Goal: Task Accomplishment & Management: Use online tool/utility

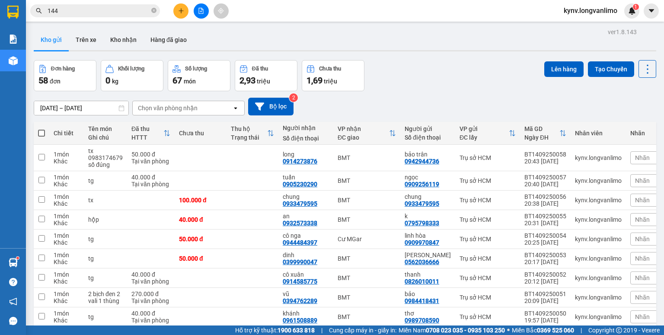
click at [73, 12] on input "144" at bounding box center [99, 11] width 102 height 10
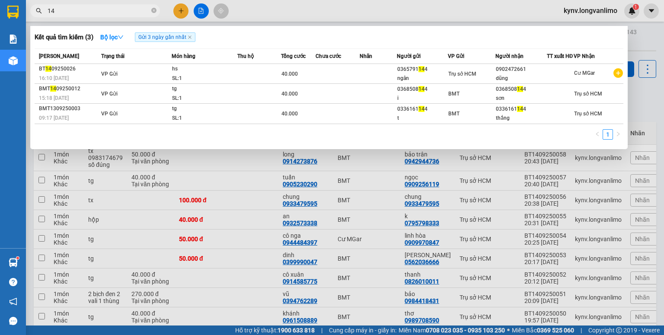
type input "1"
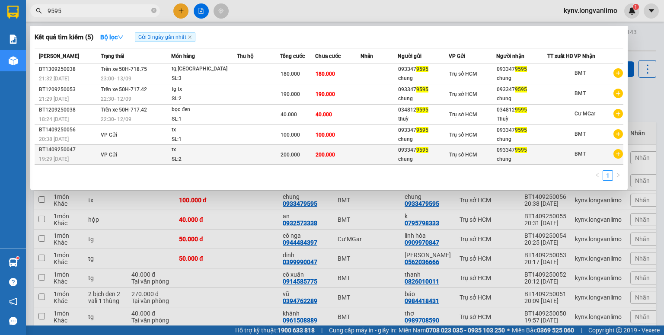
type input "9595"
click at [105, 153] on td "VP Gửi" at bounding box center [135, 155] width 73 height 20
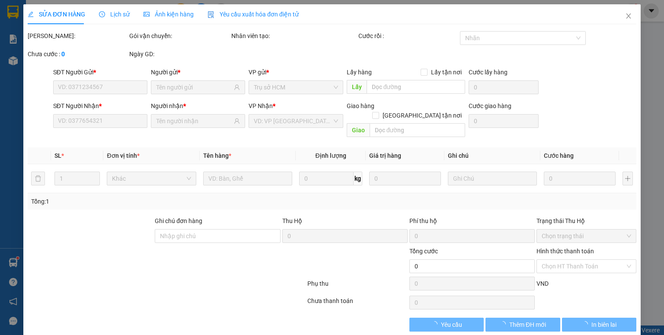
click at [151, 16] on span "Ảnh kiện hàng" at bounding box center [168, 14] width 50 height 7
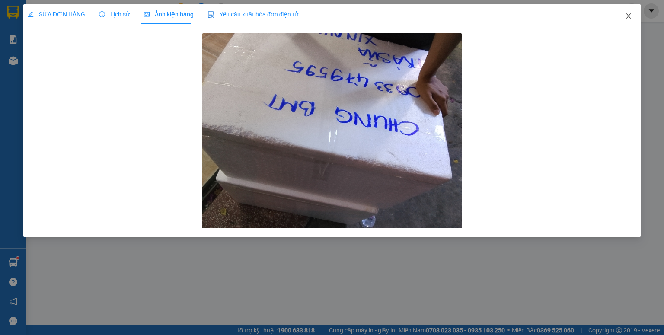
click at [628, 13] on icon "close" at bounding box center [628, 16] width 7 height 7
click at [631, 18] on div "1" at bounding box center [631, 10] width 15 height 15
click at [630, 16] on body "Kết quả tìm kiếm ( 5 ) Bộ lọc Gửi 3 ngày gần nhất Mã ĐH Trạng thái Món hàng Thu…" at bounding box center [332, 167] width 664 height 335
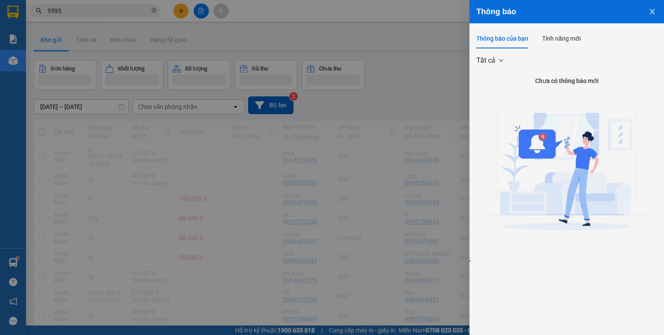
click at [396, 79] on div at bounding box center [332, 167] width 664 height 335
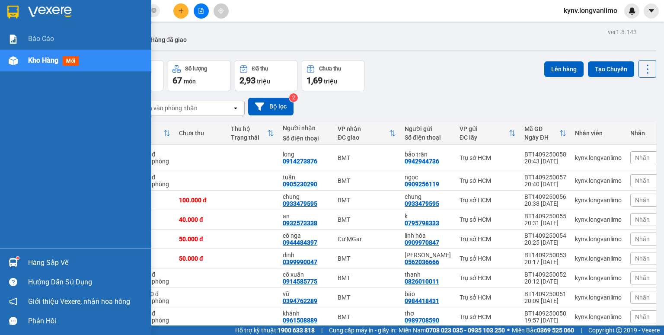
click at [43, 16] on img at bounding box center [50, 12] width 44 height 13
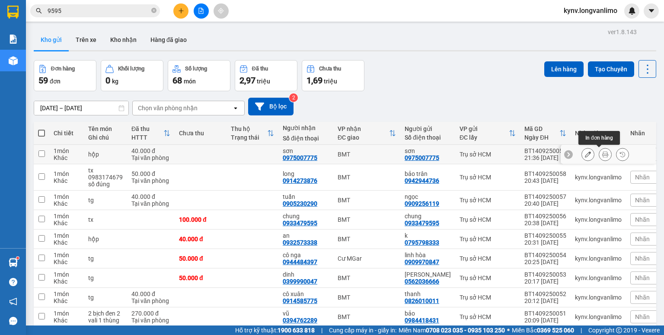
click at [602, 156] on icon at bounding box center [605, 154] width 6 height 6
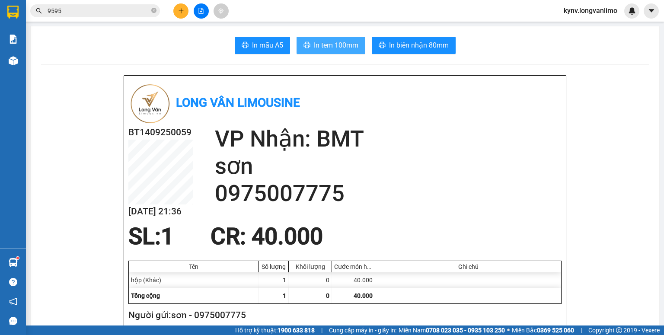
click at [331, 47] on span "In tem 100mm" at bounding box center [336, 45] width 45 height 11
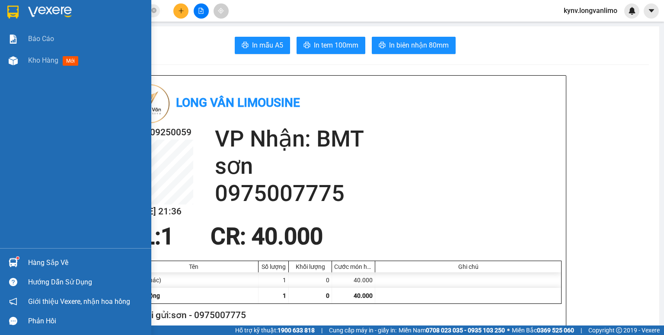
drag, startPoint x: 71, startPoint y: 220, endPoint x: 19, endPoint y: 3, distance: 222.7
click at [19, 3] on div at bounding box center [75, 14] width 151 height 28
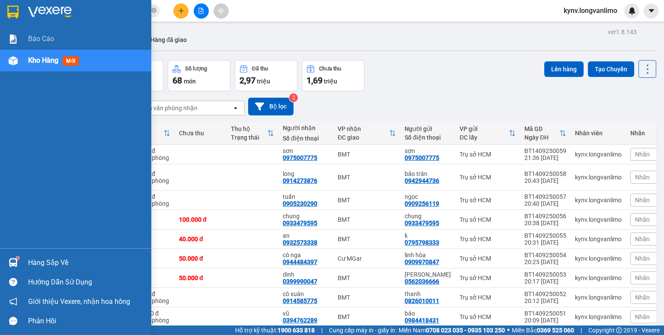
click at [6, 10] on div at bounding box center [13, 11] width 15 height 15
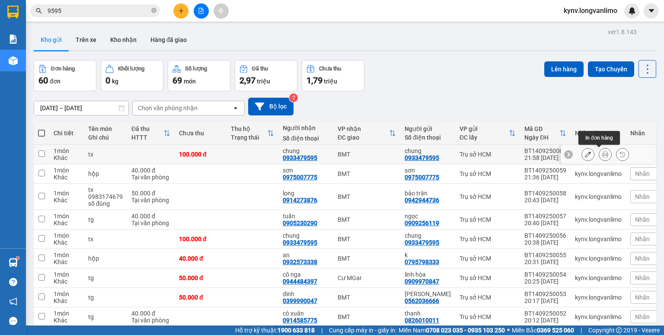
click at [602, 153] on icon at bounding box center [605, 154] width 6 height 6
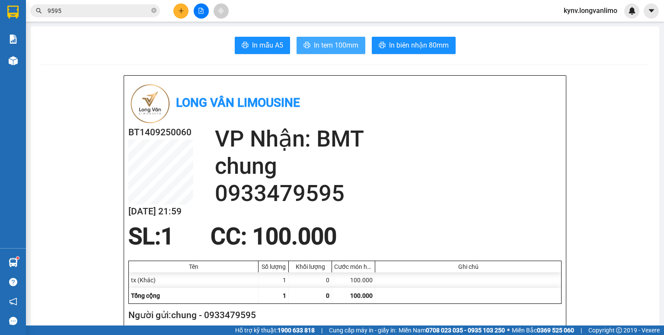
click at [352, 46] on span "In tem 100mm" at bounding box center [336, 45] width 45 height 11
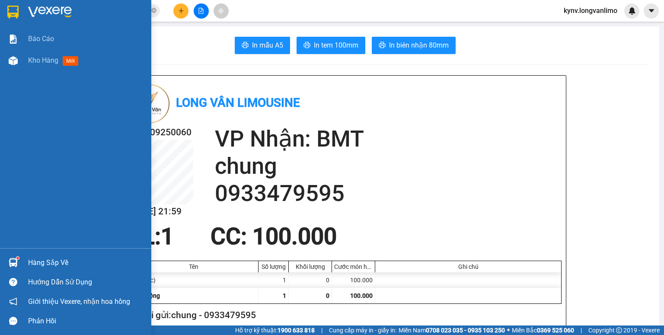
click at [18, 6] on img at bounding box center [12, 12] width 11 height 13
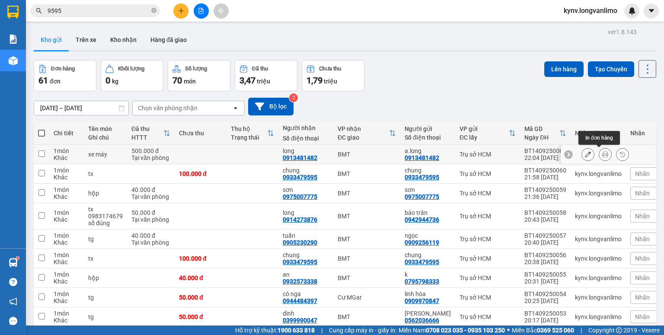
click at [602, 156] on icon at bounding box center [605, 154] width 6 height 6
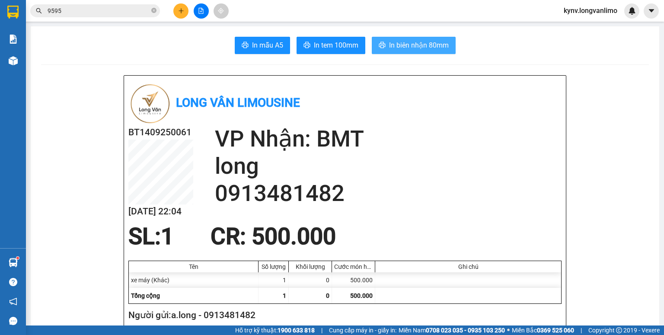
click at [404, 45] on span "In biên nhận 80mm" at bounding box center [419, 45] width 60 height 11
click at [350, 41] on span "In tem 100mm" at bounding box center [336, 45] width 45 height 11
click at [116, 11] on input "text" at bounding box center [99, 11] width 102 height 10
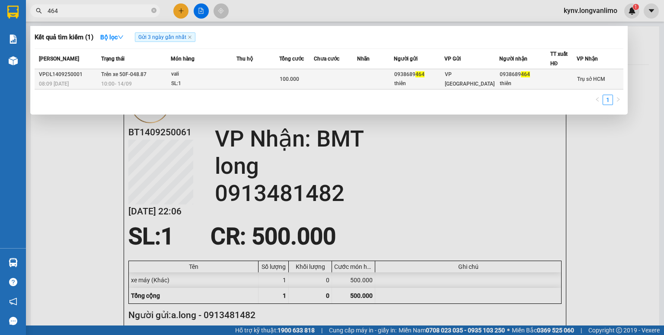
type input "464"
click at [182, 74] on div "vali" at bounding box center [203, 75] width 65 height 10
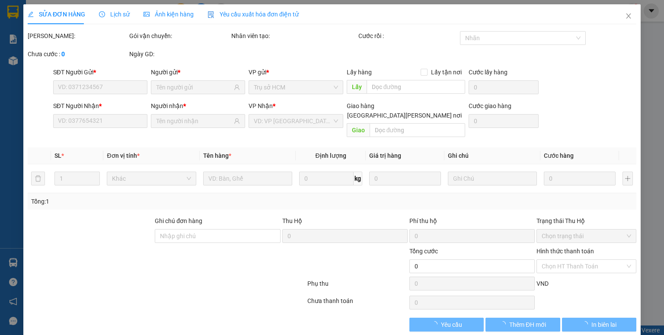
click at [168, 19] on div "Ảnh kiện hàng" at bounding box center [168, 15] width 50 height 10
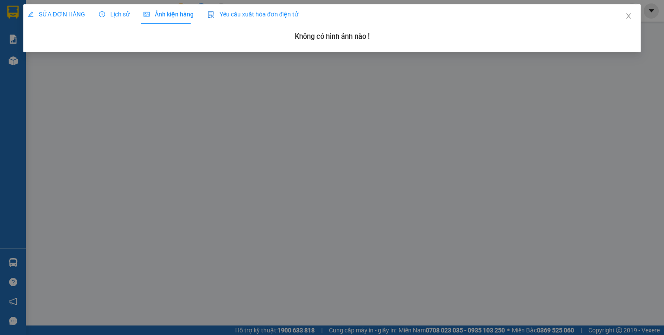
click at [171, 8] on div "Ảnh kiện hàng" at bounding box center [168, 14] width 50 height 20
click at [174, 11] on span "Ảnh kiện hàng" at bounding box center [168, 14] width 50 height 7
click at [172, 16] on span "Ảnh kiện hàng" at bounding box center [168, 14] width 50 height 7
click at [172, 17] on span "Ảnh kiện hàng" at bounding box center [168, 14] width 50 height 7
click at [76, 14] on span "SỬA ĐƠN HÀNG" at bounding box center [56, 14] width 57 height 7
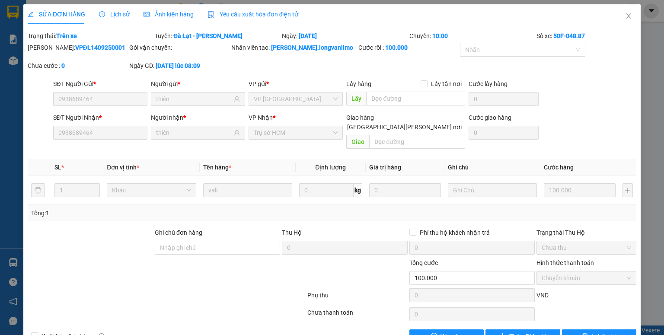
click at [115, 16] on span "Lịch sử" at bounding box center [114, 14] width 31 height 7
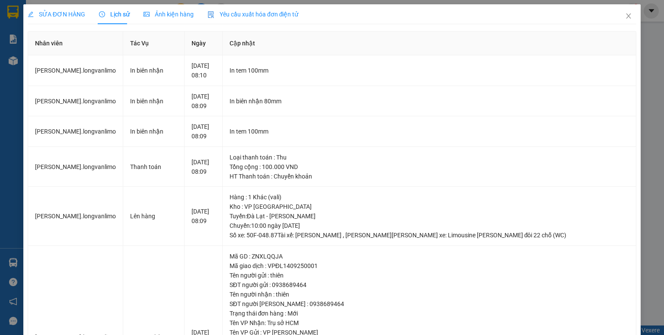
click at [156, 19] on div "Ảnh kiện hàng" at bounding box center [168, 15] width 50 height 10
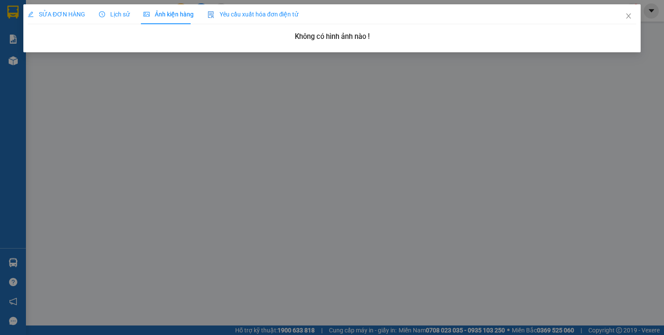
click at [183, 14] on span "Ảnh kiện hàng" at bounding box center [168, 14] width 50 height 7
click at [115, 13] on span "Lịch sử" at bounding box center [114, 14] width 31 height 7
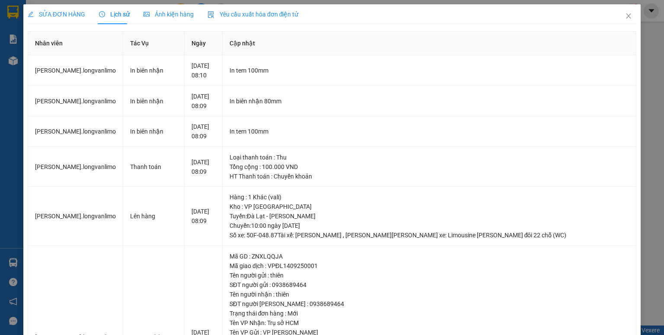
click at [58, 11] on span "SỬA ĐƠN HÀNG" at bounding box center [56, 14] width 57 height 7
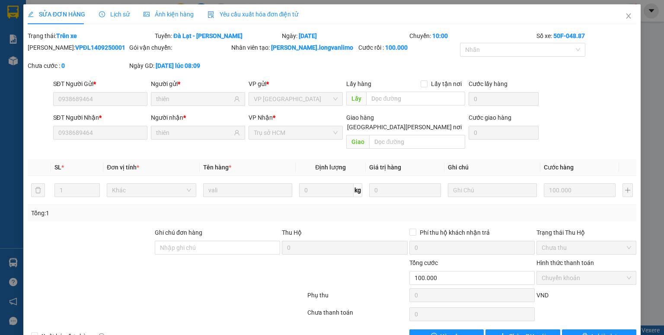
scroll to position [15, 0]
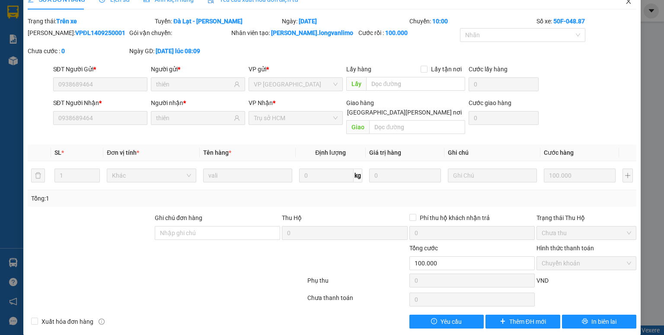
click at [625, 3] on icon "close" at bounding box center [628, 1] width 7 height 7
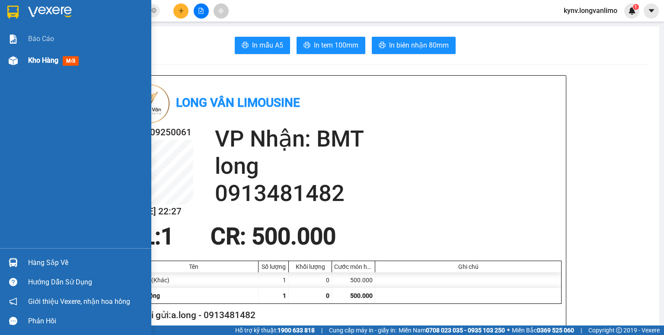
click at [21, 56] on div "Kho hàng mới" at bounding box center [75, 61] width 151 height 22
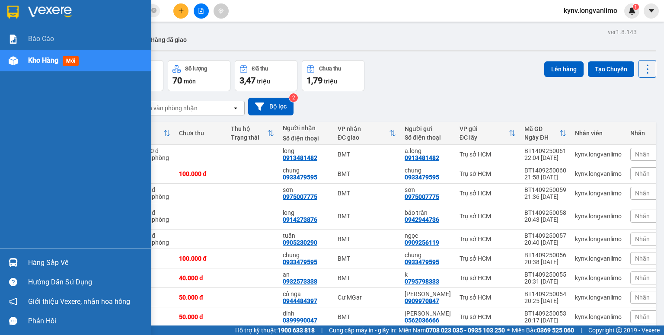
click at [40, 63] on span "Kho hàng" at bounding box center [43, 60] width 30 height 8
click at [22, 60] on div "Kho hàng mới" at bounding box center [75, 61] width 151 height 22
drag, startPoint x: 62, startPoint y: 57, endPoint x: 45, endPoint y: 33, distance: 29.5
click at [61, 58] on div "Kho hàng mới" at bounding box center [55, 60] width 54 height 11
click at [50, 6] on img at bounding box center [50, 12] width 44 height 13
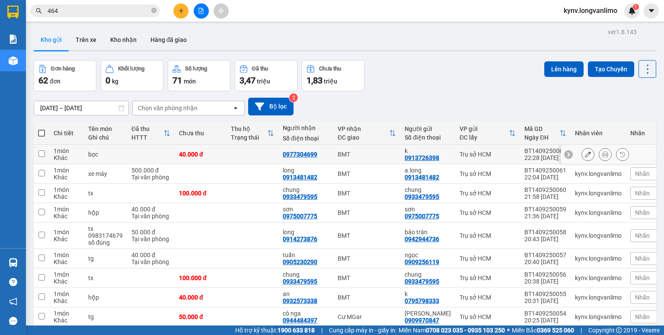
click at [599, 156] on button at bounding box center [605, 154] width 12 height 15
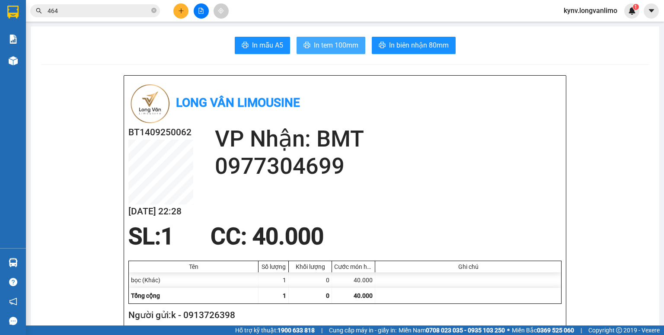
click at [345, 47] on span "In tem 100mm" at bounding box center [336, 45] width 45 height 11
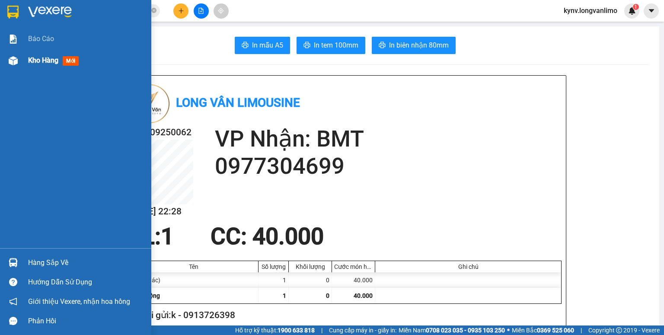
click at [25, 59] on div "Kho hàng mới" at bounding box center [75, 61] width 151 height 22
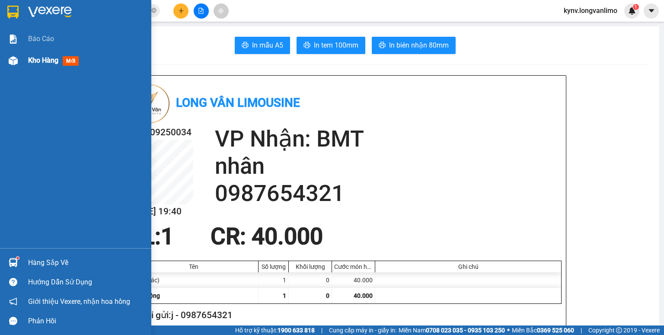
click at [21, 58] on div "Kho hàng mới" at bounding box center [75, 61] width 151 height 22
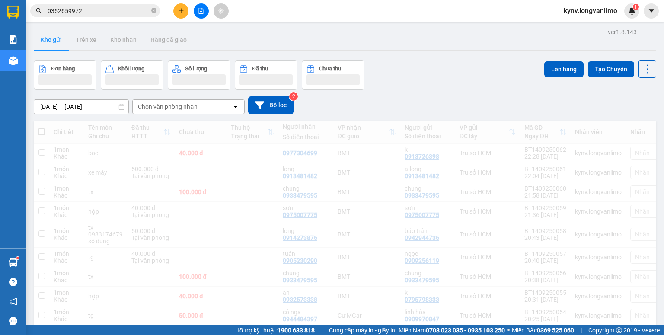
scroll to position [35, 0]
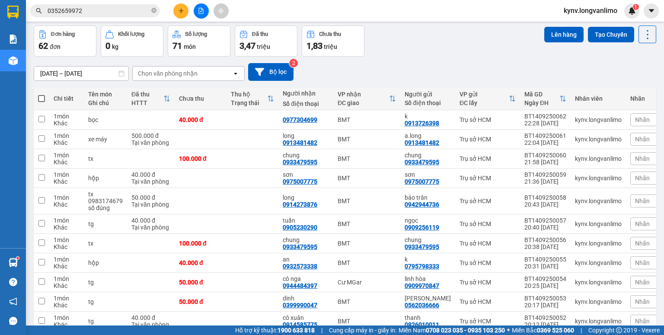
click at [86, 74] on input "[DATE] – [DATE]" at bounding box center [81, 74] width 94 height 14
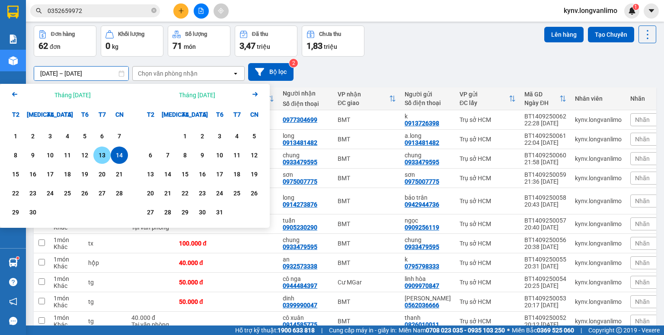
click at [102, 154] on div "13" at bounding box center [102, 155] width 12 height 10
click at [178, 72] on div "Chọn văn phòng nhận" at bounding box center [168, 73] width 60 height 9
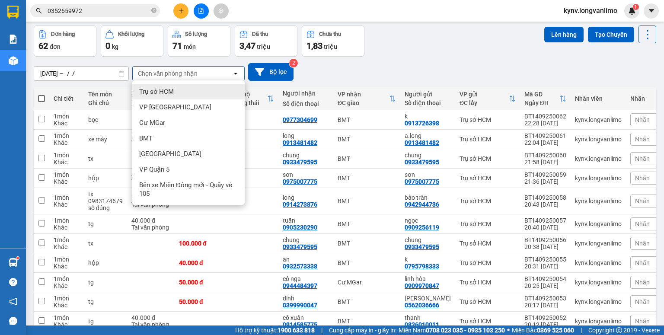
click at [100, 73] on input "13/09/2025 – / /" at bounding box center [81, 74] width 94 height 14
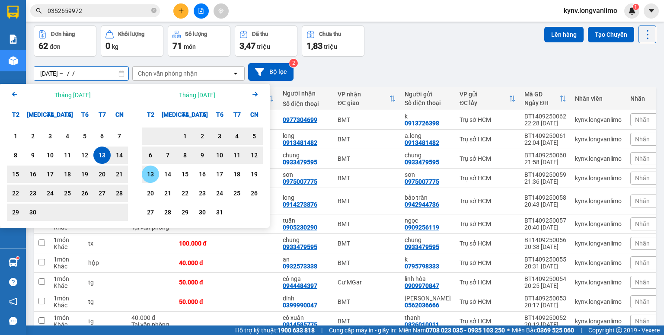
click at [150, 171] on div "13" at bounding box center [150, 174] width 12 height 10
type input "13/09/2025 – 13/10/2025"
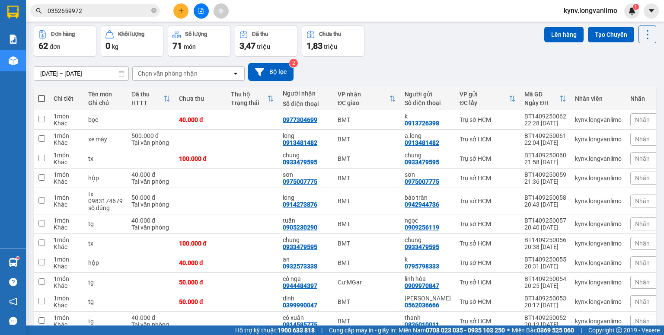
scroll to position [0, 0]
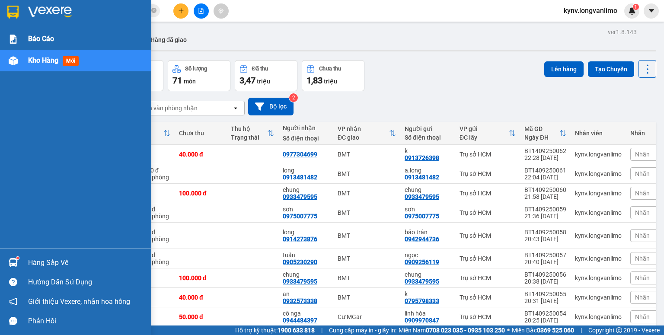
click at [0, 33] on div "Báo cáo" at bounding box center [75, 39] width 151 height 22
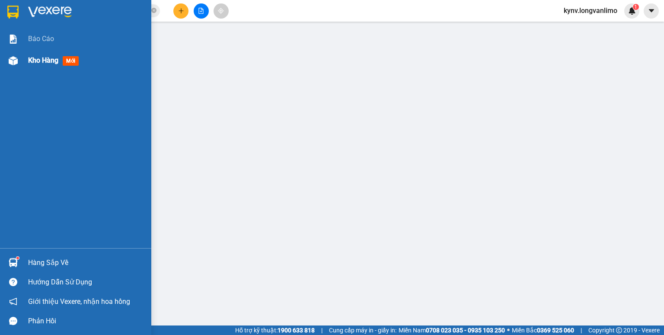
click at [40, 53] on div "Kho hàng mới" at bounding box center [86, 61] width 117 height 22
click at [42, 60] on span "Kho hàng" at bounding box center [43, 60] width 30 height 8
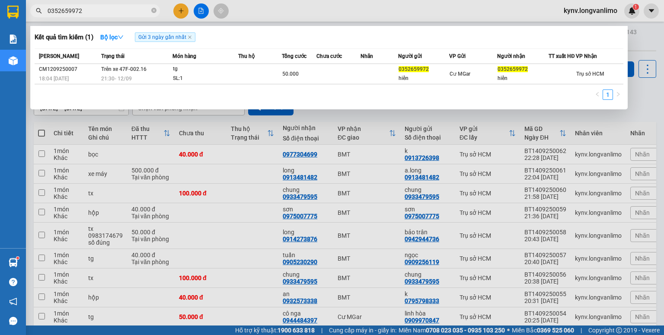
click at [107, 12] on input "0352659972" at bounding box center [99, 11] width 102 height 10
type input "0"
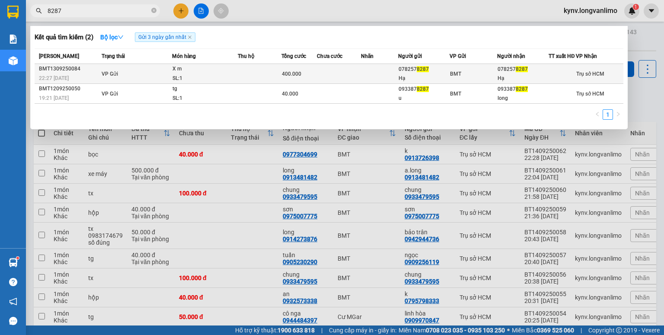
type input "8287"
click at [154, 76] on td "VP Gửi" at bounding box center [135, 74] width 73 height 20
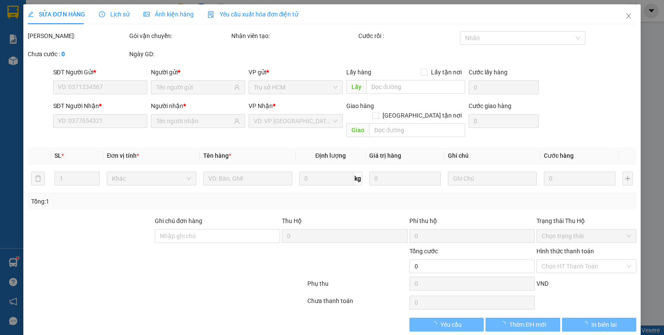
type input "0782578287"
type input "Hạ"
type input "0782578287"
type input "Hạ"
type input "400.000"
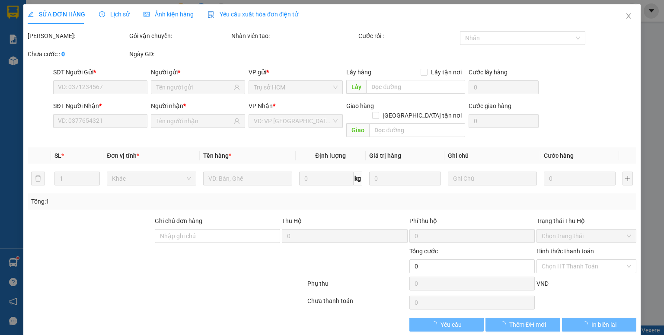
type input "0"
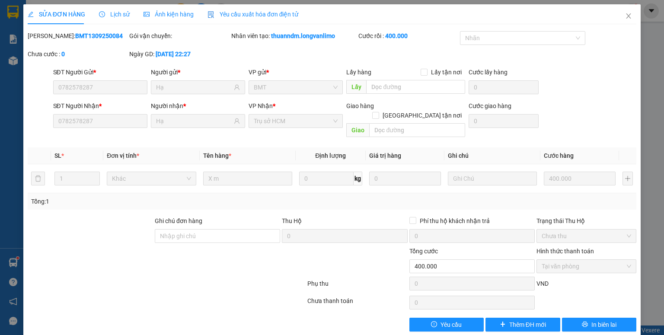
click at [172, 18] on div "Ảnh kiện hàng" at bounding box center [168, 15] width 50 height 10
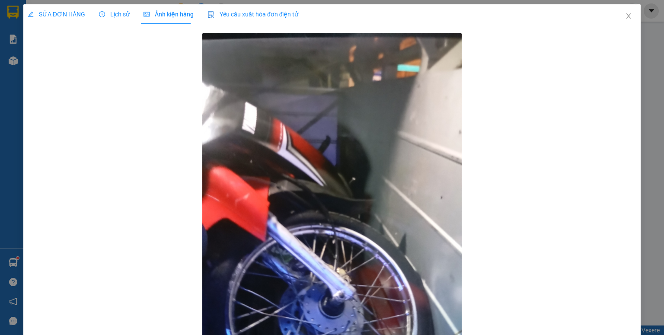
click at [121, 19] on div "Lịch sử" at bounding box center [114, 15] width 31 height 10
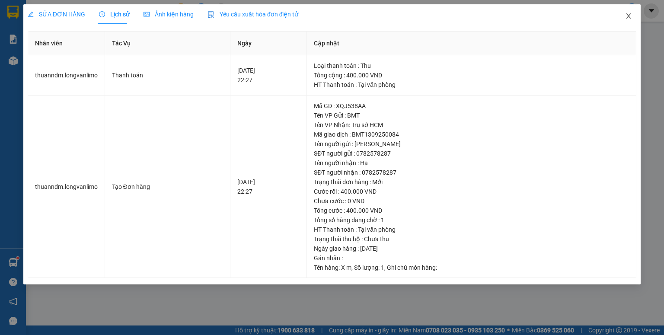
drag, startPoint x: 627, startPoint y: 19, endPoint x: 625, endPoint y: 15, distance: 4.5
click at [627, 18] on icon "close" at bounding box center [628, 15] width 5 height 5
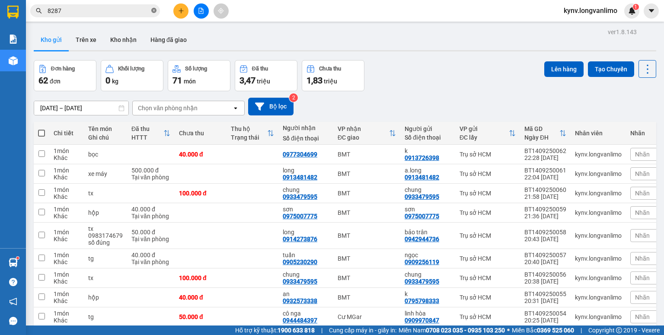
click at [155, 9] on icon "close-circle" at bounding box center [153, 10] width 5 height 5
click at [199, 12] on icon "file-add" at bounding box center [201, 11] width 6 height 6
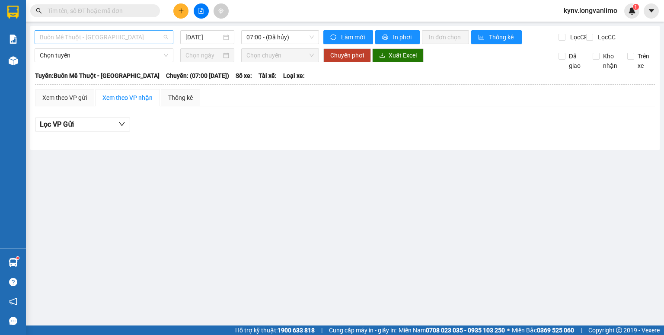
click at [150, 40] on span "Buôn Mê Thuột - Đà Lạt" at bounding box center [104, 37] width 128 height 13
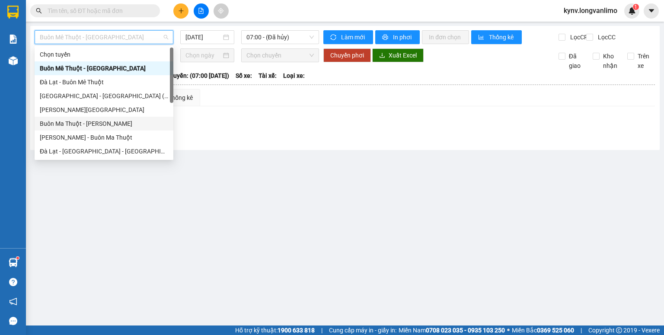
click at [98, 124] on div "Buôn Ma Thuột - Hồ Chí Minh" at bounding box center [104, 124] width 128 height 10
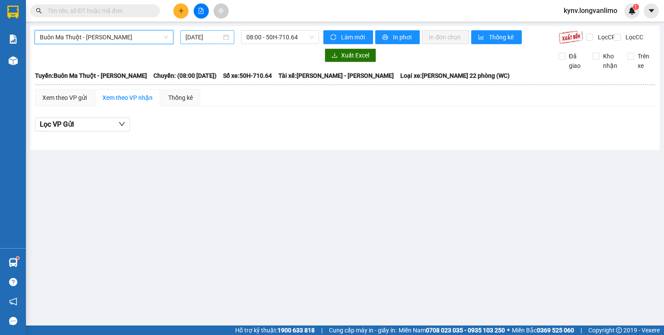
click at [201, 40] on input "[DATE]" at bounding box center [202, 37] width 35 height 10
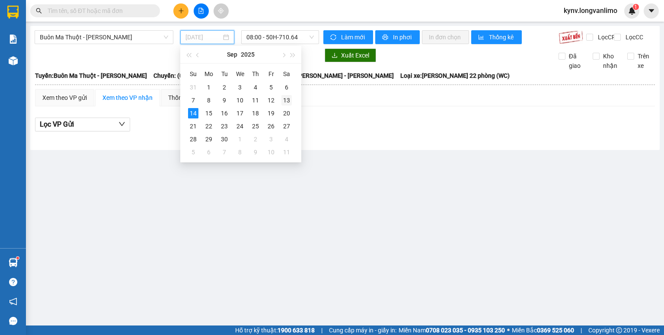
click at [286, 97] on div "13" at bounding box center [286, 100] width 10 height 10
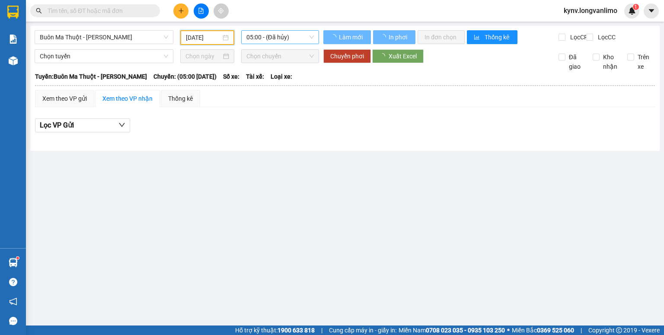
type input "13/09/2025"
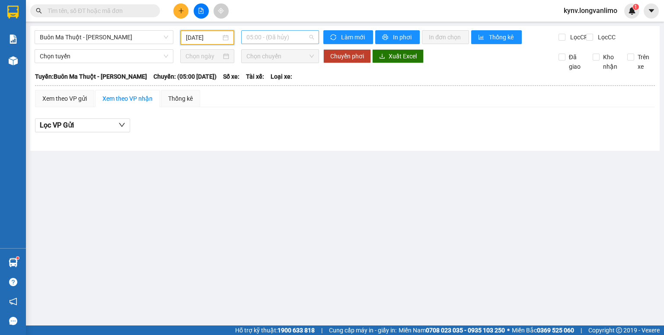
click at [273, 40] on span "05:00 - (Đã hủy)" at bounding box center [280, 37] width 68 height 13
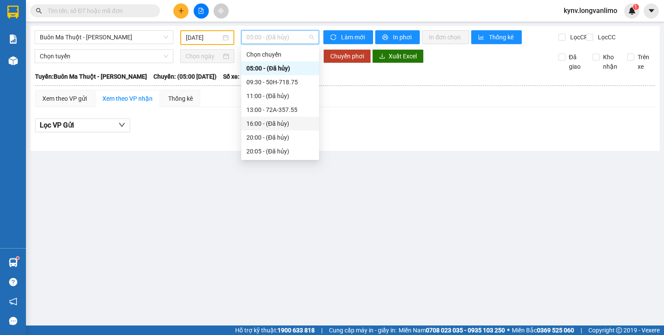
scroll to position [69, 0]
click at [291, 99] on div "20:30 (TC) - 50F-052.46" at bounding box center [279, 96] width 67 height 10
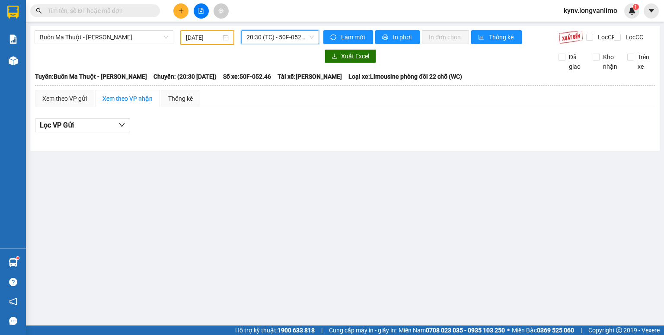
click at [309, 39] on span "20:30 (TC) - 50F-052.46" at bounding box center [280, 37] width 68 height 13
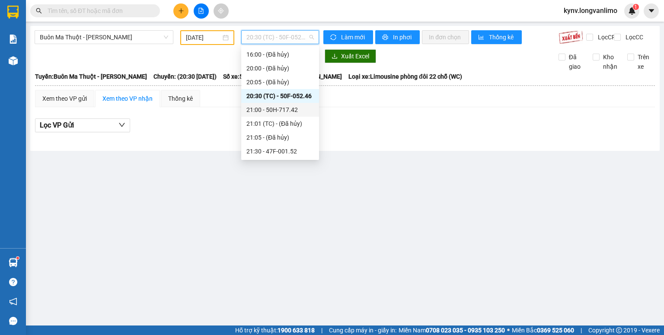
click at [295, 105] on div "21:00 - 50H-717.42" at bounding box center [279, 110] width 67 height 10
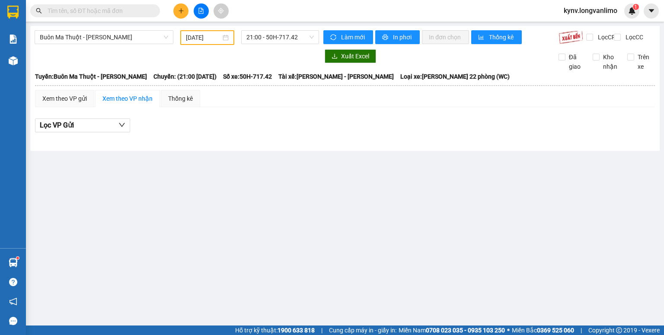
click at [297, 45] on div "Buôn Ma Thuột - Hồ Chí Minh 13/09/2025 21:00 - 50H-717.42" at bounding box center [177, 37] width 284 height 15
click at [298, 38] on span "21:00 - 50H-717.42" at bounding box center [280, 37] width 68 height 13
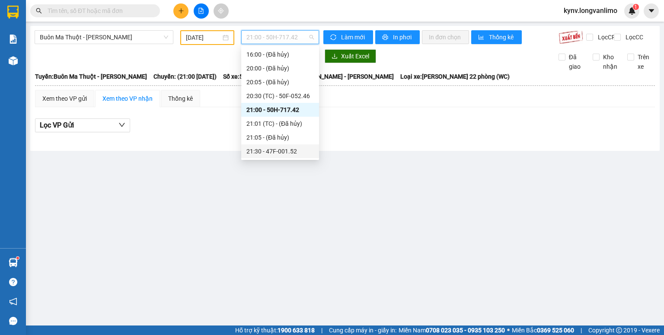
click at [287, 149] on div "21:30 - 47F-001.52" at bounding box center [279, 151] width 67 height 10
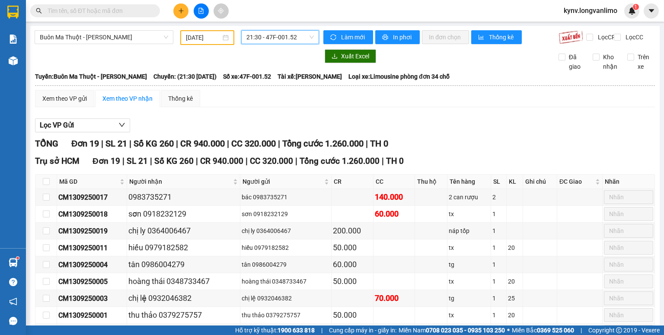
click at [293, 40] on span "21:30 - 47F-001.52" at bounding box center [280, 37] width 68 height 13
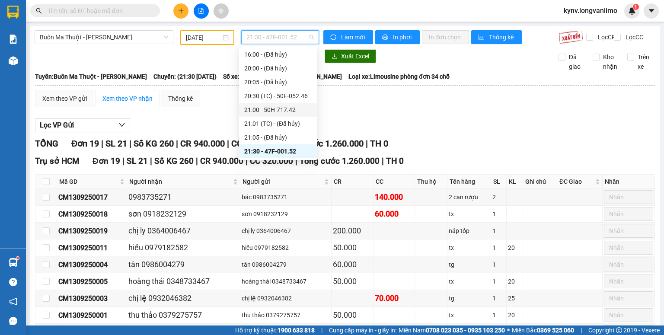
click at [286, 111] on div "21:00 - 50H-717.42" at bounding box center [277, 110] width 67 height 10
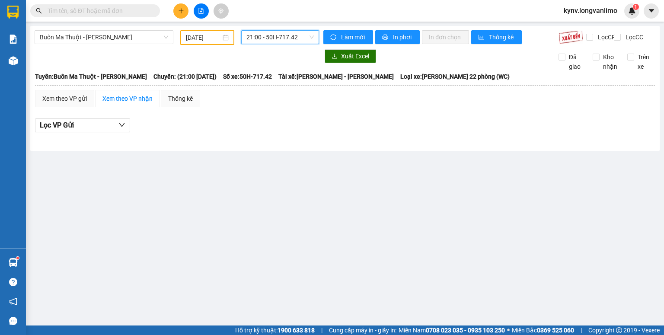
click at [293, 38] on span "21:00 - 50H-717.42" at bounding box center [280, 37] width 68 height 13
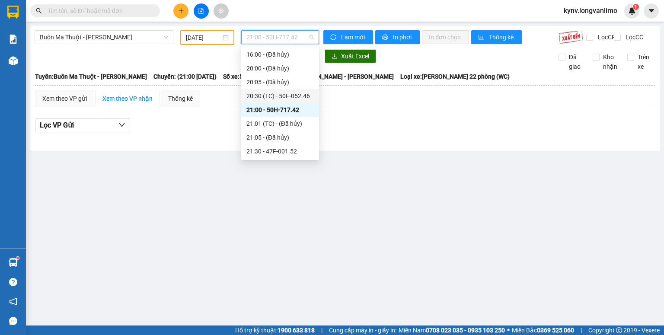
click at [293, 95] on div "20:30 (TC) - 50F-052.46" at bounding box center [279, 96] width 67 height 10
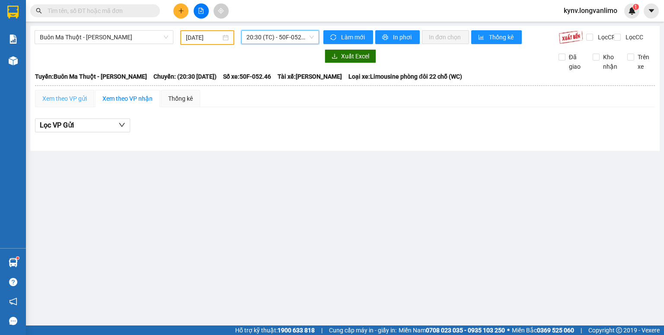
click at [81, 107] on div "Xem theo VP gửi" at bounding box center [64, 98] width 59 height 17
click at [118, 131] on button "Lọc VP nhận" at bounding box center [82, 125] width 95 height 14
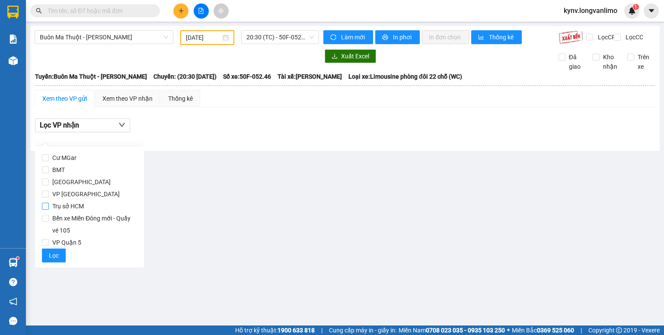
click at [66, 207] on span "Trụ sở HCM" at bounding box center [68, 206] width 38 height 12
click at [49, 207] on input "Trụ sở HCM" at bounding box center [45, 206] width 7 height 7
checkbox input "true"
click at [54, 253] on span "Lọc" at bounding box center [54, 256] width 10 height 10
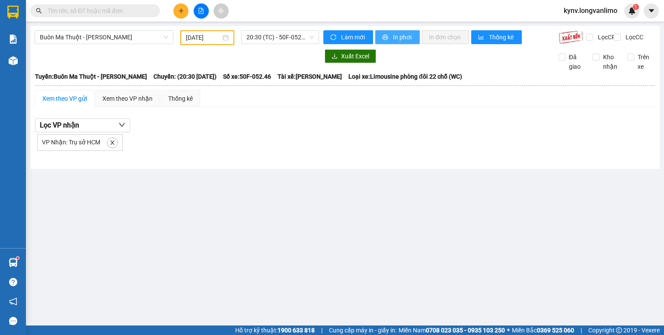
click at [413, 38] on button "In phơi" at bounding box center [397, 37] width 45 height 14
click at [114, 145] on button "button" at bounding box center [112, 142] width 10 height 10
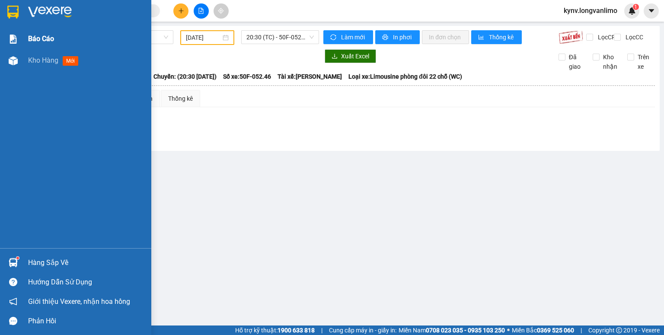
click at [47, 44] on span "Báo cáo" at bounding box center [41, 38] width 26 height 11
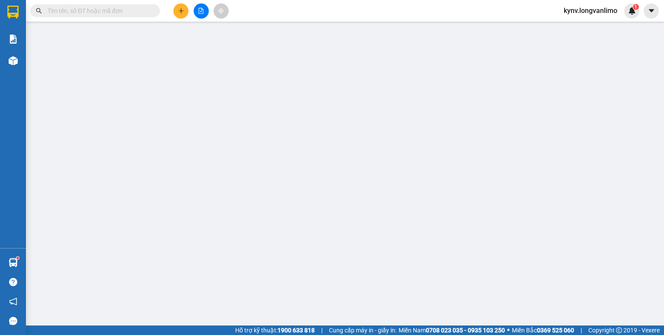
click at [31, 14] on span at bounding box center [95, 10] width 130 height 13
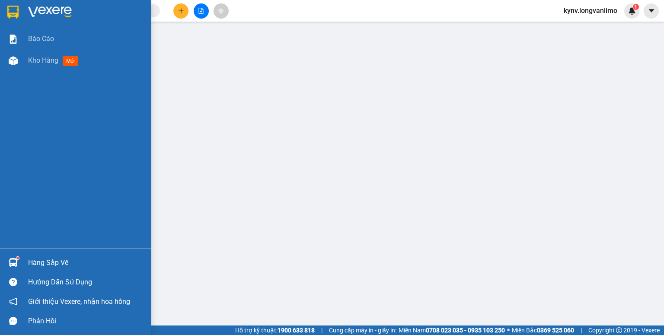
click at [16, 12] on img at bounding box center [12, 12] width 11 height 13
click at [68, 15] on img at bounding box center [50, 12] width 44 height 13
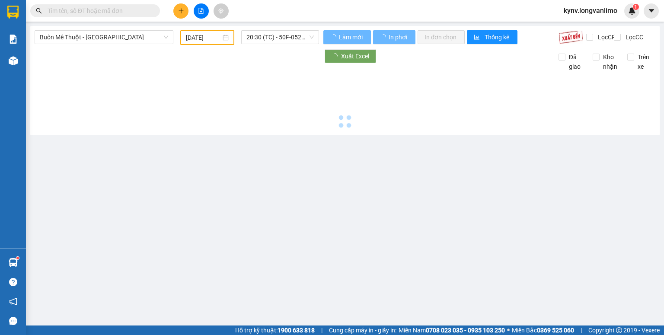
type input "[DATE]"
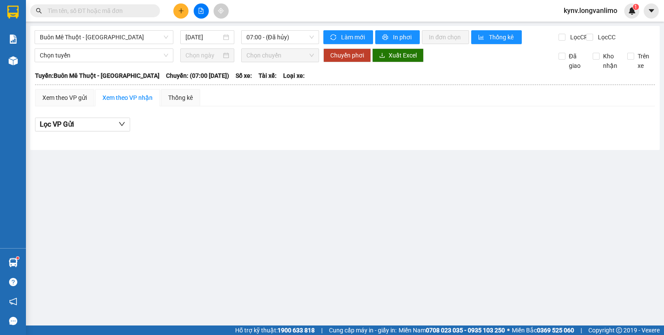
drag, startPoint x: 68, startPoint y: 15, endPoint x: 154, endPoint y: 161, distance: 169.9
click at [153, 177] on main "Buôn Mê Thuột - Đà Lạt 14/09/2025 07:00 - (Đã hủy) Làm mới In phơi In đơn chọn …" at bounding box center [332, 162] width 664 height 325
click at [165, 35] on span "Buôn Mê Thuột - Đà Lạt" at bounding box center [104, 37] width 128 height 13
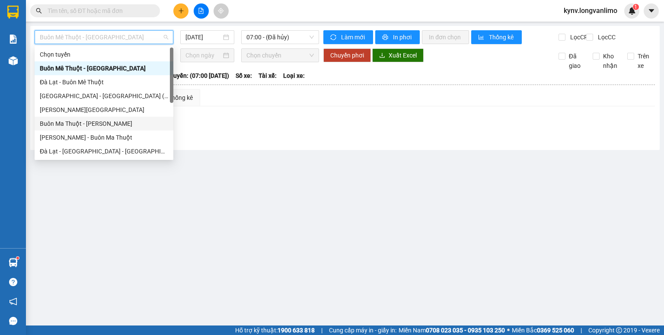
click at [93, 122] on div "Buôn Ma Thuột - Hồ Chí Minh" at bounding box center [104, 124] width 128 height 10
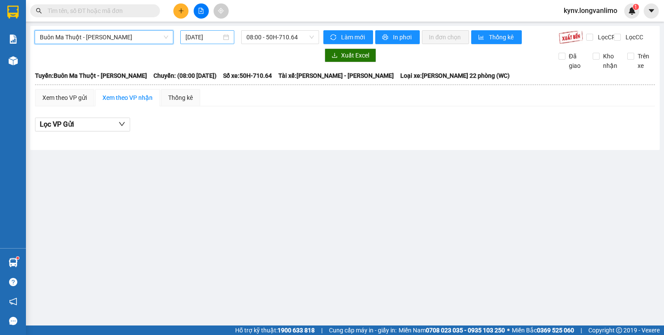
click at [206, 38] on input "[DATE]" at bounding box center [202, 37] width 35 height 10
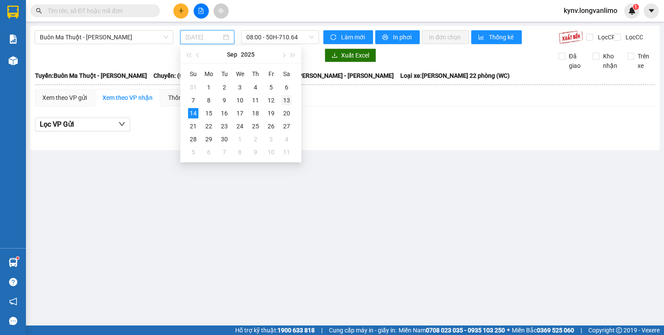
click at [287, 101] on div "13" at bounding box center [286, 100] width 10 height 10
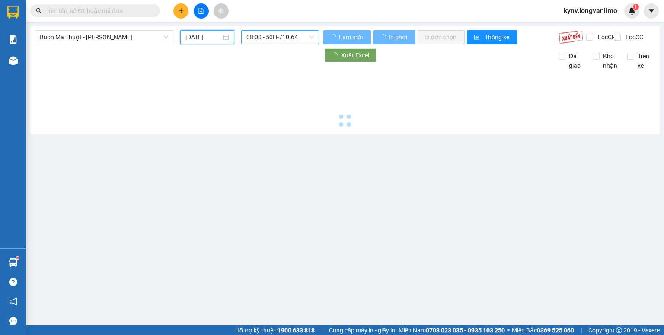
type input "13/09/2025"
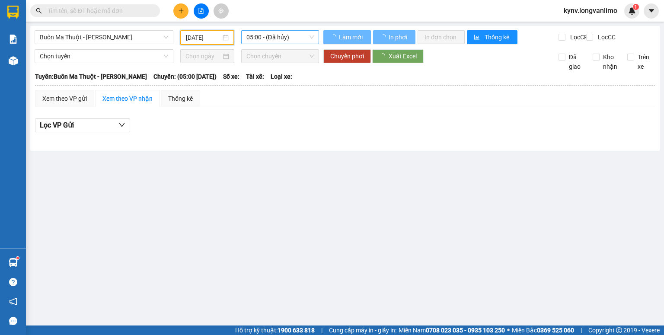
click at [288, 36] on span "05:00 - (Đã hủy)" at bounding box center [280, 37] width 68 height 13
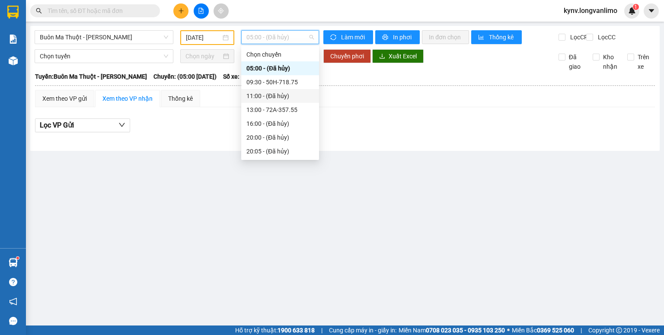
click at [279, 89] on div "11:00 - (Đã hủy)" at bounding box center [280, 96] width 78 height 14
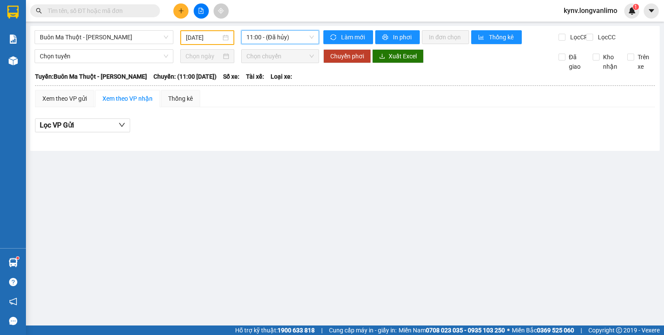
click at [280, 37] on span "11:00 - (Đã hủy)" at bounding box center [280, 37] width 68 height 13
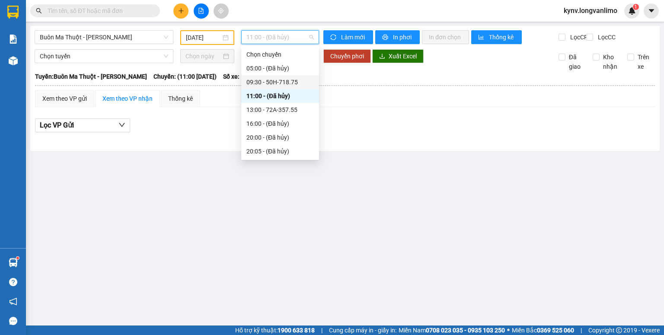
click at [285, 80] on div "09:30 - 50H-718.75" at bounding box center [279, 82] width 67 height 10
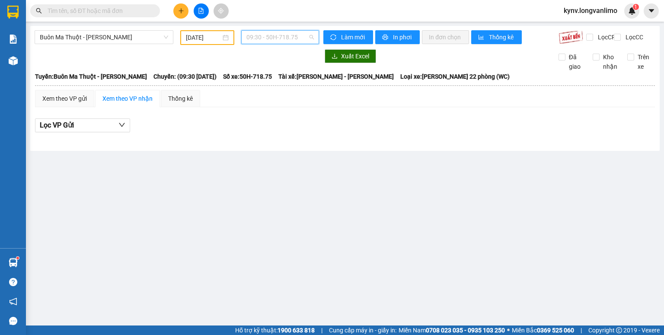
click at [307, 35] on span "09:30 - 50H-718.75" at bounding box center [280, 37] width 68 height 13
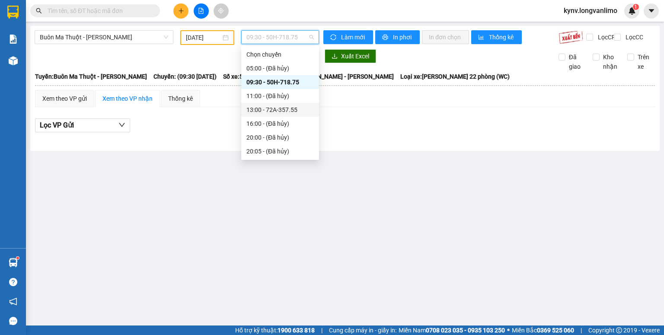
click at [287, 109] on div "13:00 - 72A-357.55" at bounding box center [279, 110] width 67 height 10
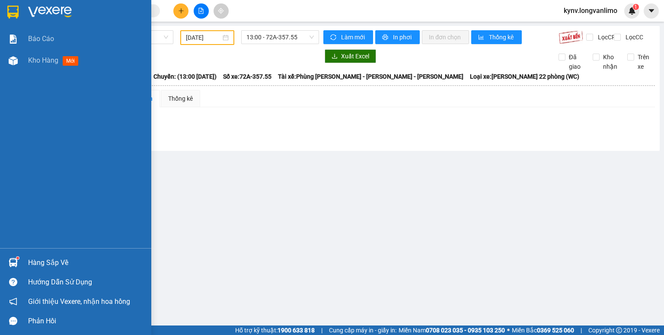
click at [40, 9] on img at bounding box center [50, 12] width 44 height 13
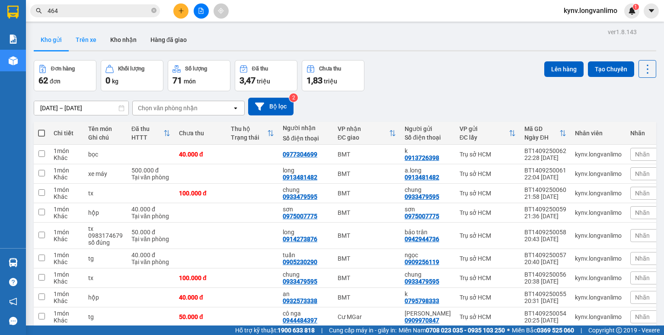
scroll to position [51, 0]
